Goal: Task Accomplishment & Management: Use online tool/utility

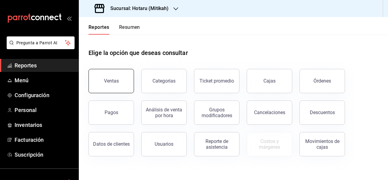
click at [108, 77] on button "Ventas" at bounding box center [110, 81] width 45 height 24
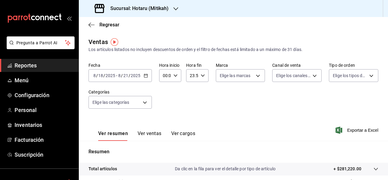
click at [144, 76] on \(Stroke\) "button" at bounding box center [146, 75] width 4 height 3
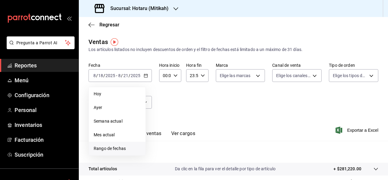
click at [110, 150] on span "Rango de fechas" at bounding box center [117, 148] width 47 height 6
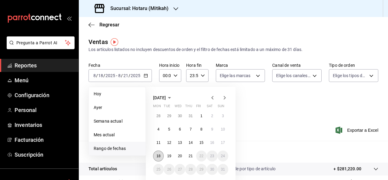
click at [159, 153] on button "18" at bounding box center [158, 155] width 11 height 11
click at [192, 155] on abbr "21" at bounding box center [190, 155] width 4 height 4
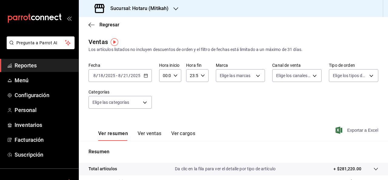
click at [354, 133] on span "Exportar a Excel" at bounding box center [356, 129] width 41 height 7
